Goal: Information Seeking & Learning: Check status

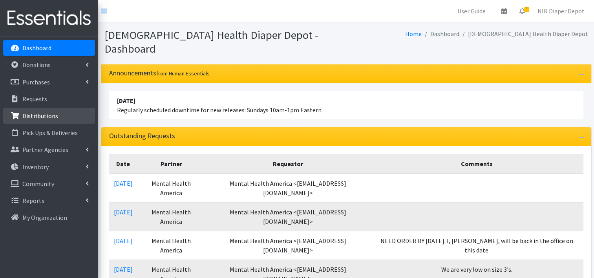
click at [42, 119] on p "Distributions" at bounding box center [40, 116] width 36 height 8
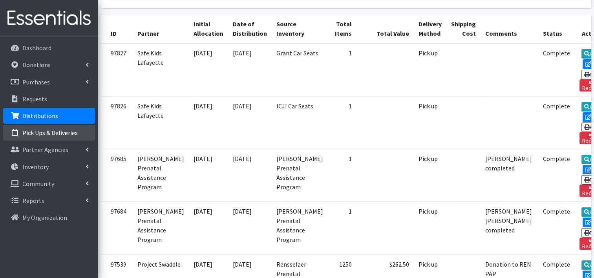
scroll to position [157, 0]
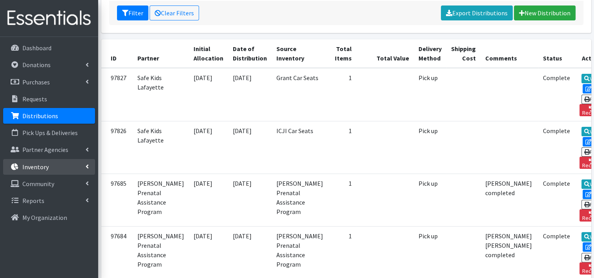
click at [33, 165] on p "Inventory" at bounding box center [35, 167] width 26 height 8
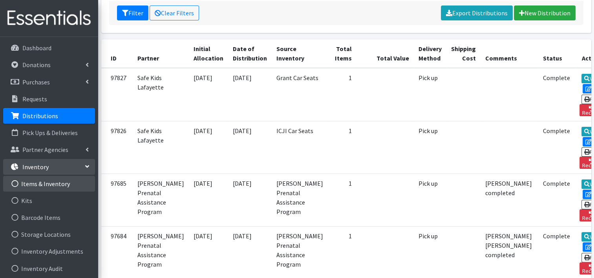
click at [37, 181] on link "Items & Inventory" at bounding box center [49, 184] width 92 height 16
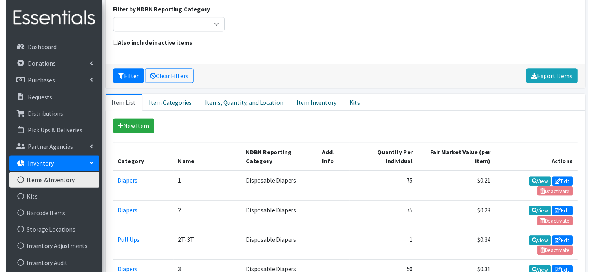
scroll to position [157, 0]
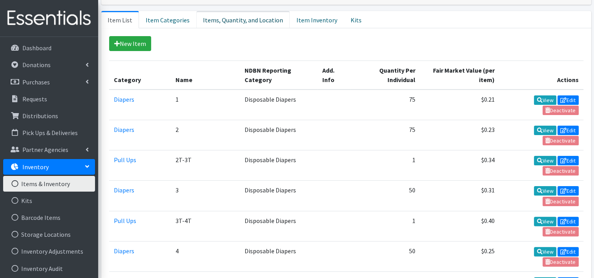
click at [226, 15] on link "Items, Quantity, and Location" at bounding box center [242, 19] width 93 height 17
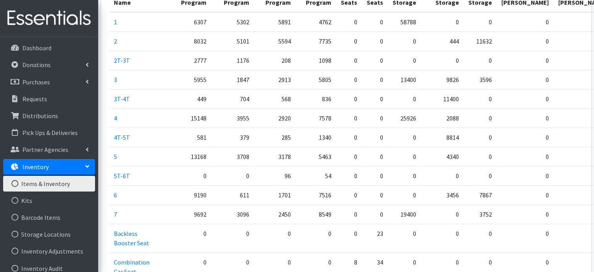
scroll to position [235, 0]
